Goal: Task Accomplishment & Management: Manage account settings

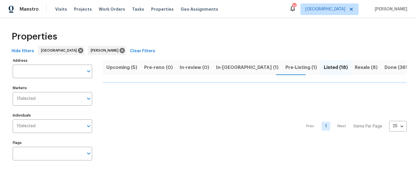
click at [355, 68] on span "Resale (8)" at bounding box center [366, 68] width 23 height 8
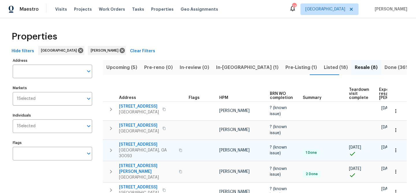
scroll to position [9, 0]
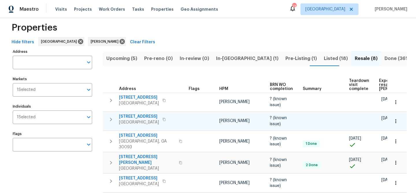
click at [155, 114] on span "[STREET_ADDRESS]" at bounding box center [139, 117] width 40 height 6
click at [217, 58] on span "In-[GEOGRAPHIC_DATA] (1)" at bounding box center [247, 59] width 62 height 8
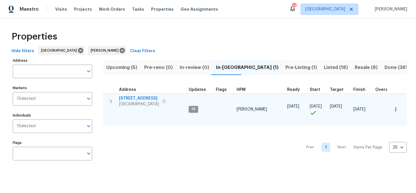
click at [133, 96] on span "[STREET_ADDRESS]" at bounding box center [139, 99] width 40 height 6
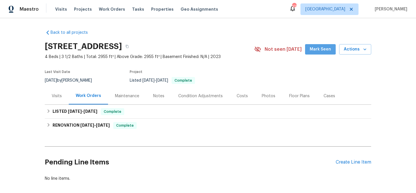
click at [320, 45] on button "Mark Seen" at bounding box center [320, 49] width 31 height 11
click at [352, 48] on span "Actions" at bounding box center [355, 49] width 23 height 7
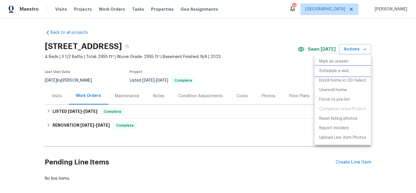
click at [342, 71] on p "Schedule a visit" at bounding box center [334, 71] width 30 height 6
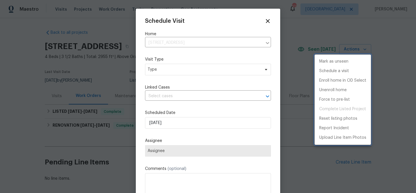
click at [169, 66] on div at bounding box center [208, 96] width 416 height 193
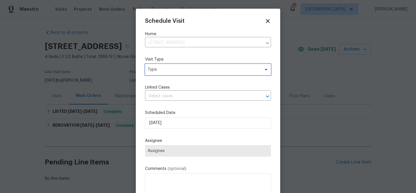
click at [169, 69] on span "Type" at bounding box center [204, 70] width 112 height 6
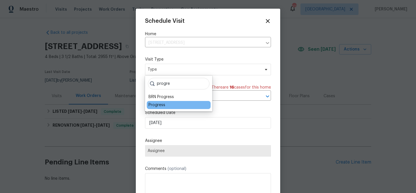
type input "progre"
click at [164, 101] on div "Progress" at bounding box center [179, 105] width 64 height 8
click at [167, 104] on div "Progress" at bounding box center [179, 105] width 64 height 8
click at [159, 105] on div "Progress" at bounding box center [156, 105] width 17 height 6
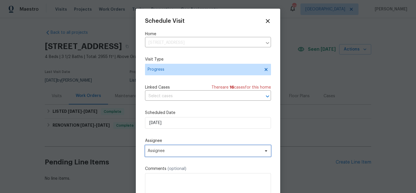
click at [182, 149] on span "Assignee" at bounding box center [204, 151] width 113 height 5
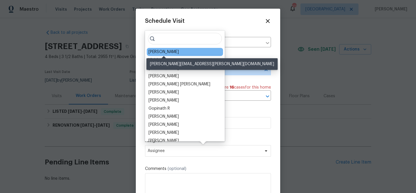
click at [173, 51] on div "[PERSON_NAME]" at bounding box center [163, 52] width 30 height 6
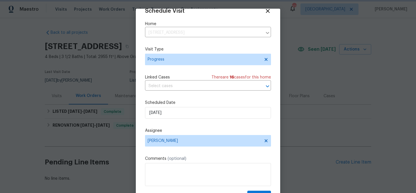
scroll to position [26, 0]
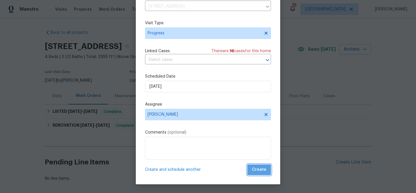
click at [262, 170] on span "Create" at bounding box center [259, 169] width 14 height 7
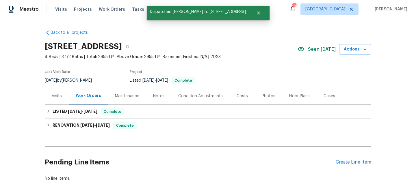
scroll to position [0, 0]
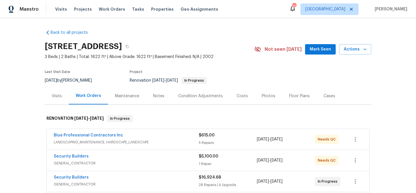
click at [158, 94] on div "Notes" at bounding box center [158, 96] width 11 height 6
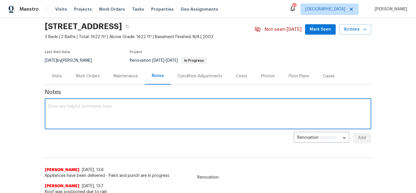
scroll to position [20, 0]
click at [146, 116] on textarea at bounding box center [207, 114] width 319 height 20
type textarea "Roof is now scheduled for [DATE]"
click at [359, 141] on span "Add" at bounding box center [361, 137] width 9 height 7
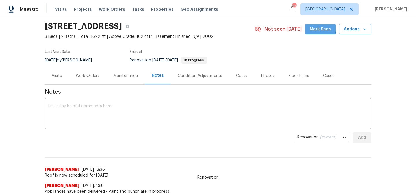
click at [311, 27] on button "Mark Seen" at bounding box center [320, 29] width 31 height 11
